Goal: Task Accomplishment & Management: Complete application form

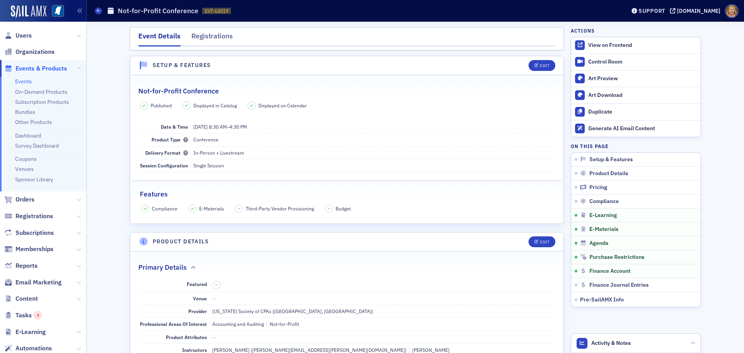
scroll to position [1610, 0]
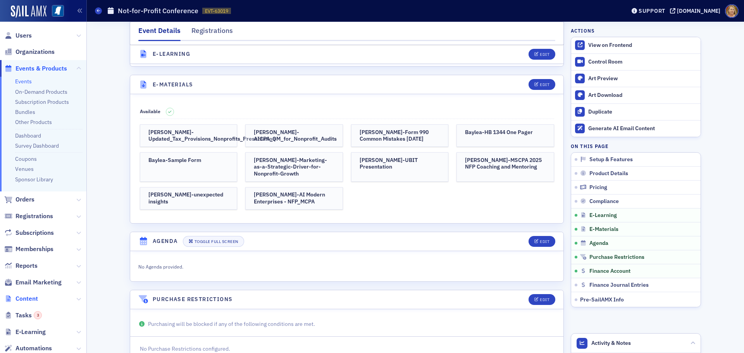
click at [37, 297] on span "Content" at bounding box center [27, 299] width 22 height 9
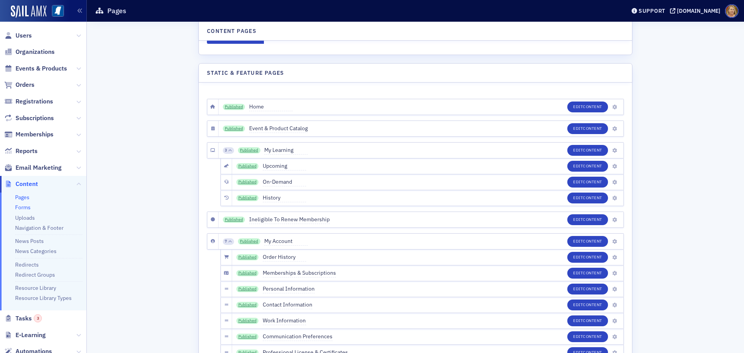
click at [28, 208] on link "Forms" at bounding box center [23, 207] width 16 height 7
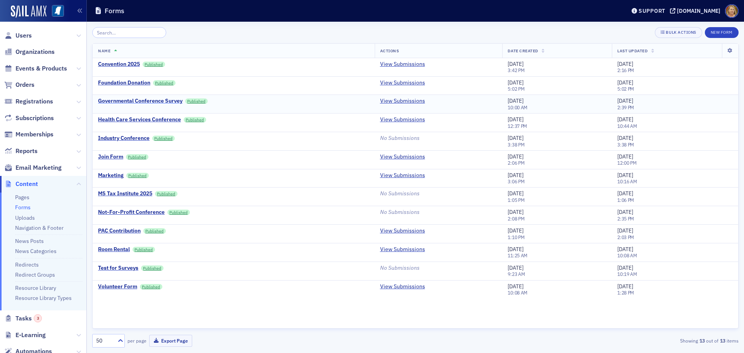
click at [170, 101] on div "Governmental Conference Survey" at bounding box center [140, 101] width 84 height 7
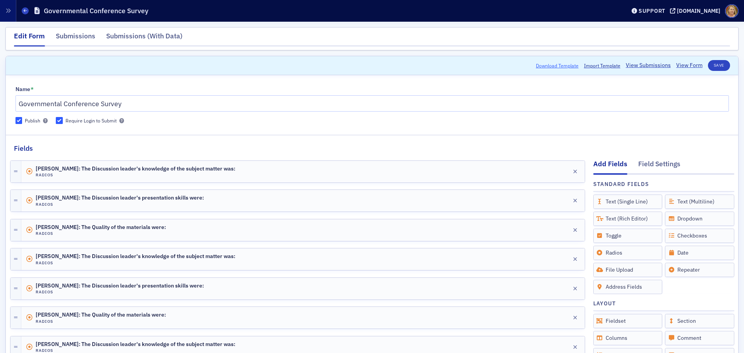
click at [561, 64] on button "Download Template" at bounding box center [557, 65] width 43 height 7
click at [602, 65] on span "Import Template" at bounding box center [602, 65] width 36 height 7
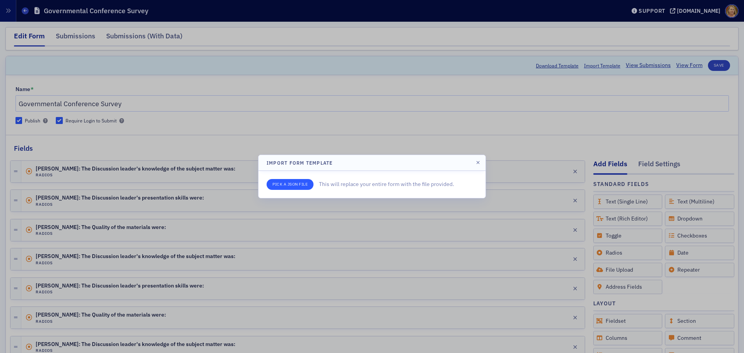
click at [305, 183] on input "file" at bounding box center [290, 184] width 47 height 11
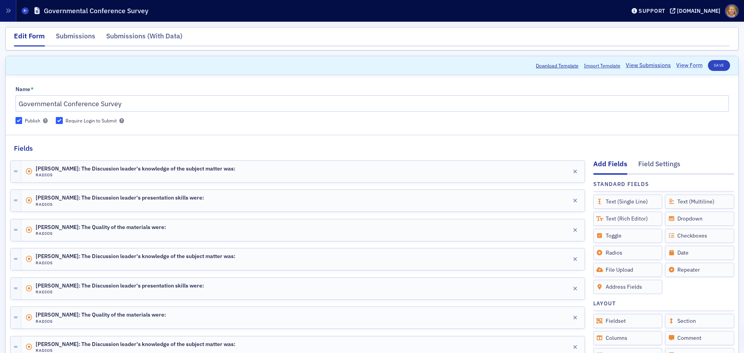
click at [677, 64] on link "View Form" at bounding box center [689, 65] width 26 height 8
click at [26, 12] on icon at bounding box center [25, 10] width 3 height 3
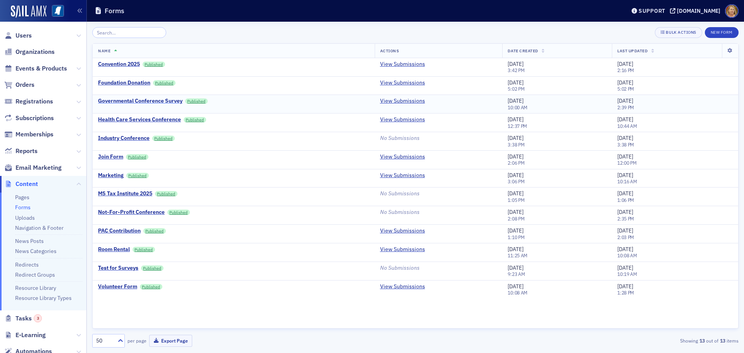
click at [160, 98] on div "Governmental Conference Survey" at bounding box center [140, 101] width 84 height 7
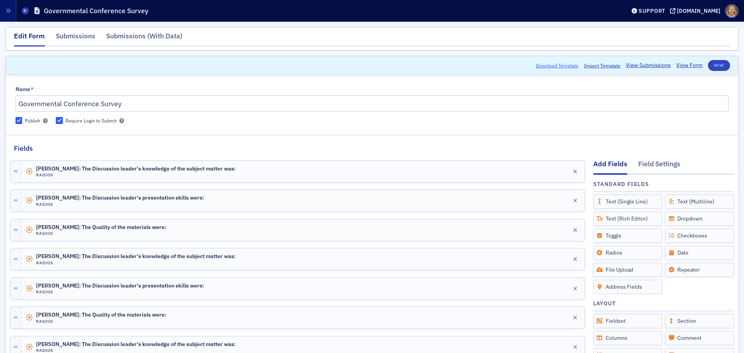
click at [566, 66] on button "Download Template" at bounding box center [557, 65] width 43 height 7
click at [712, 64] on button "Save" at bounding box center [719, 65] width 22 height 11
click at [550, 65] on button "Download Template" at bounding box center [557, 65] width 43 height 7
click at [23, 10] on span at bounding box center [25, 10] width 7 height 7
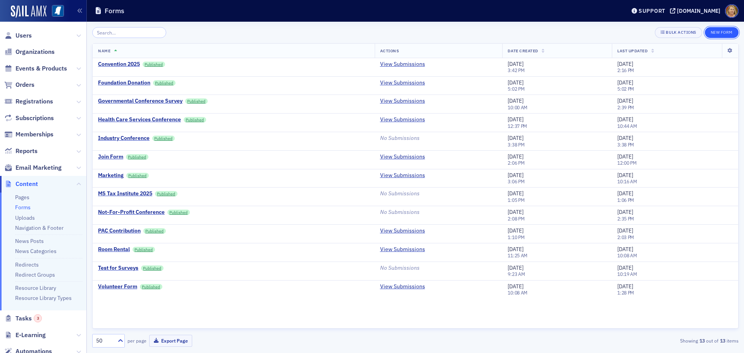
click at [712, 32] on button "New Form" at bounding box center [722, 32] width 34 height 11
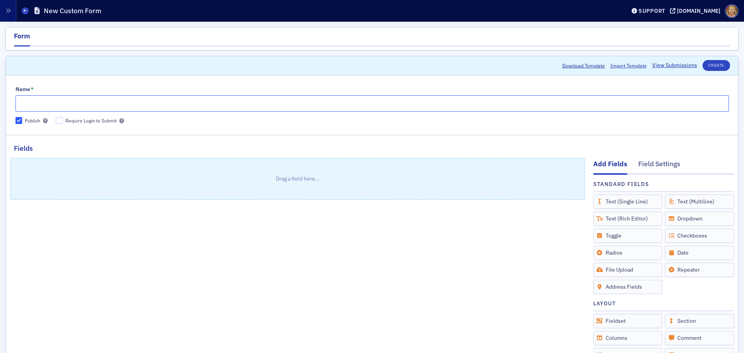
click at [97, 107] on input "Name *" at bounding box center [373, 103] width 714 height 16
type input "Industry Conference"
click at [611, 66] on span "Import Template" at bounding box center [628, 65] width 36 height 7
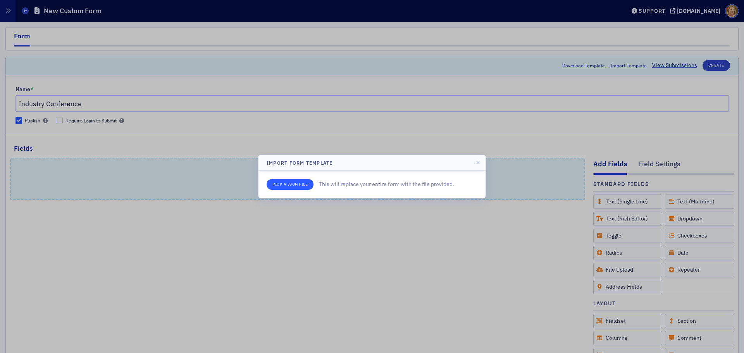
click at [278, 186] on input "file" at bounding box center [290, 184] width 47 height 11
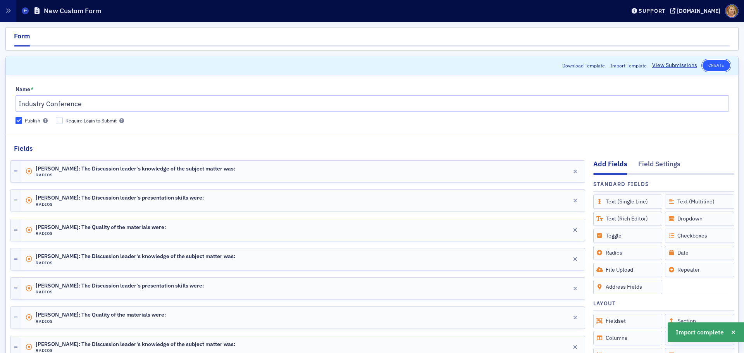
click at [707, 65] on button "Create" at bounding box center [717, 65] width 28 height 11
click at [26, 12] on icon at bounding box center [25, 10] width 3 height 3
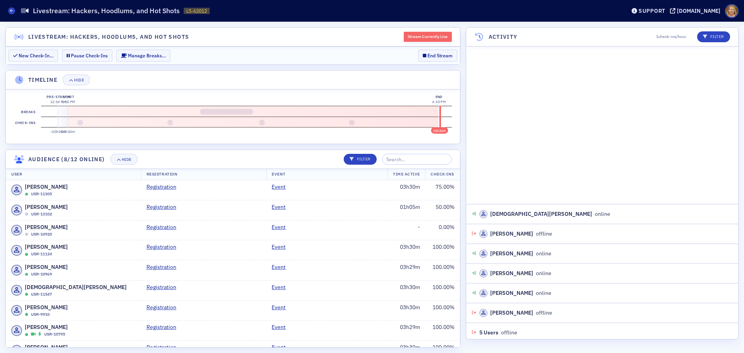
scroll to position [895, 0]
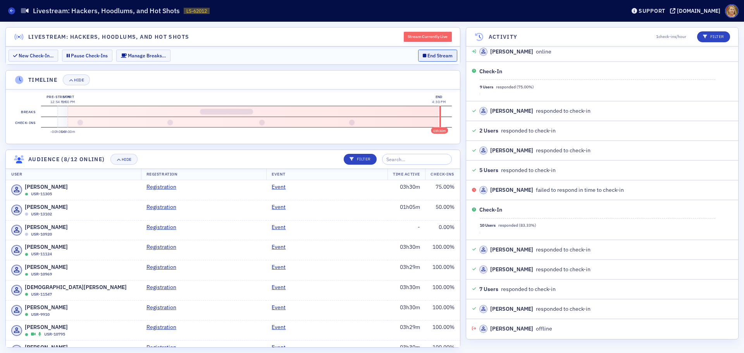
click at [434, 57] on button "End Stream" at bounding box center [437, 56] width 39 height 12
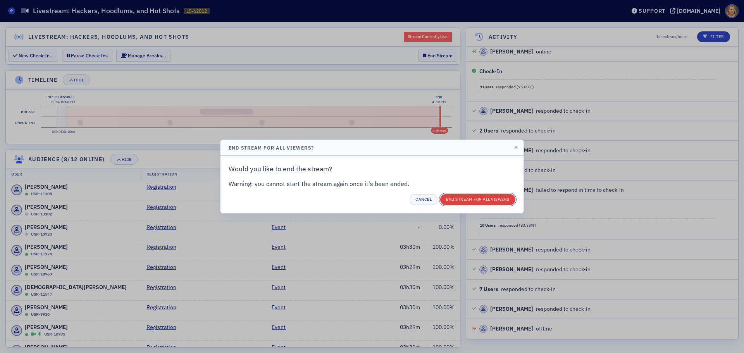
click at [455, 200] on button "End Stream for all Viewers" at bounding box center [477, 199] width 75 height 11
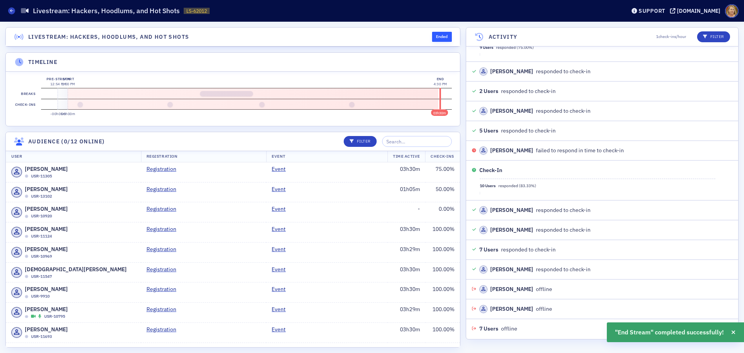
scroll to position [954, 0]
